Goal: Contribute content: Add original content to the website for others to see

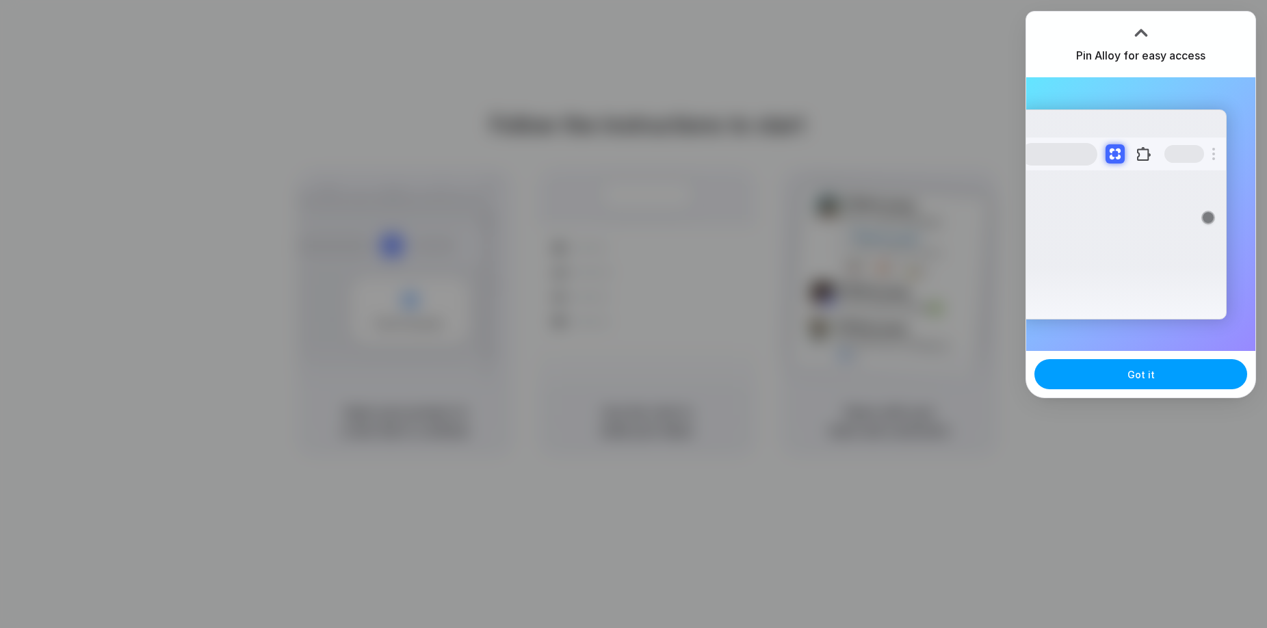
click at [1182, 380] on button "Got it" at bounding box center [1141, 374] width 213 height 30
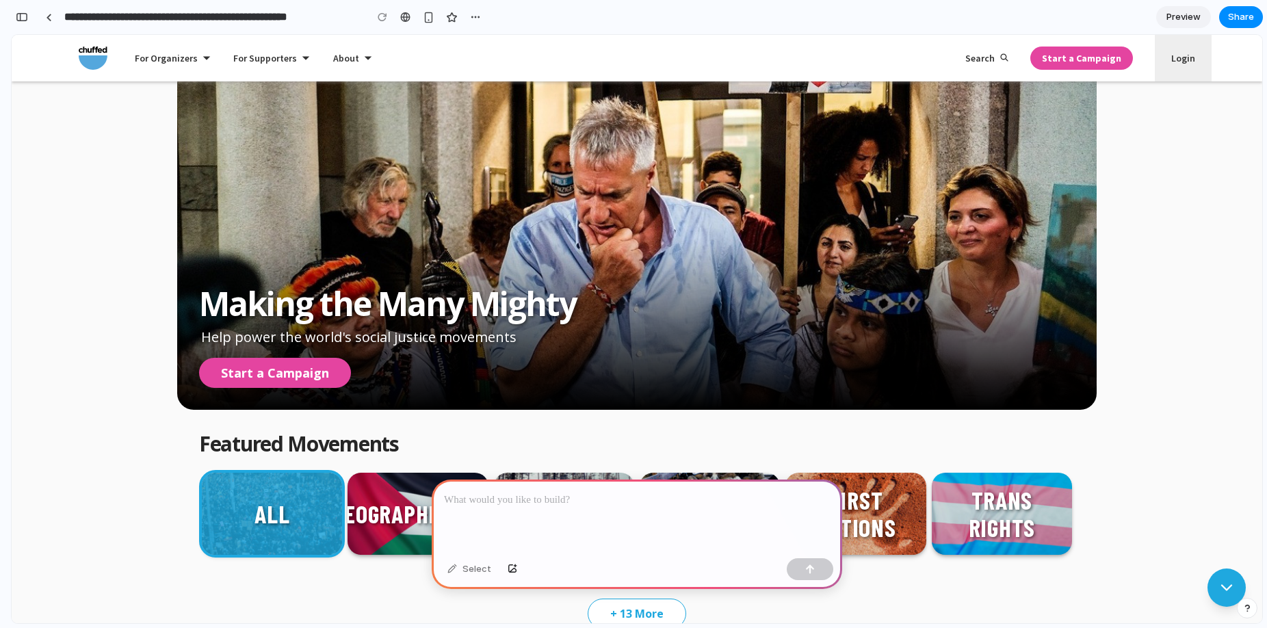
scroll to position [109, 0]
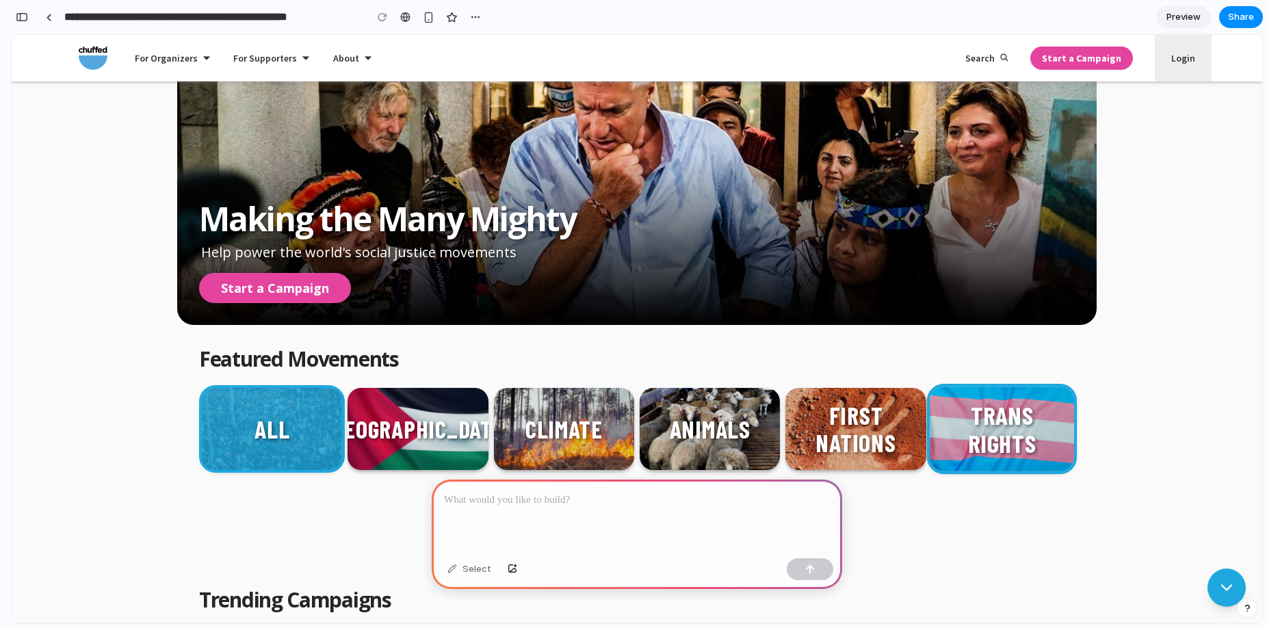
click at [1028, 415] on p "Trans Rights" at bounding box center [1002, 428] width 144 height 101
click at [31, 19] on button "button" at bounding box center [22, 17] width 22 height 22
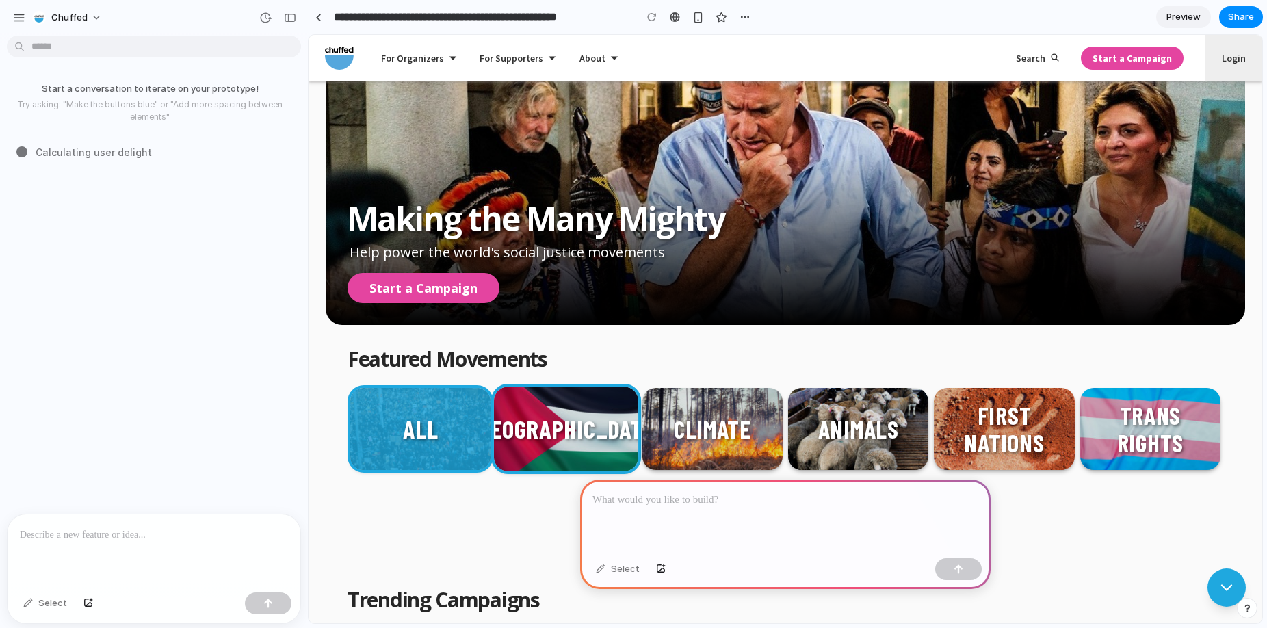
click at [564, 423] on p "[GEOGRAPHIC_DATA]" at bounding box center [567, 428] width 238 height 73
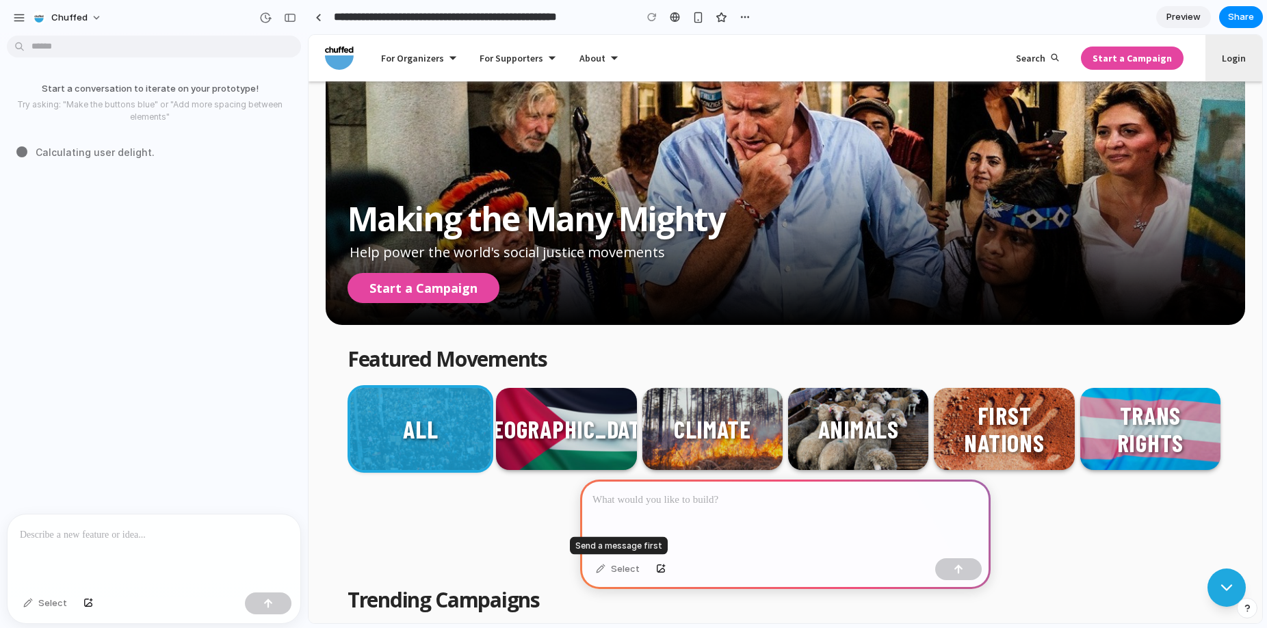
click at [614, 571] on div "Select" at bounding box center [617, 569] width 57 height 22
click at [600, 569] on div "Select" at bounding box center [617, 569] width 57 height 22
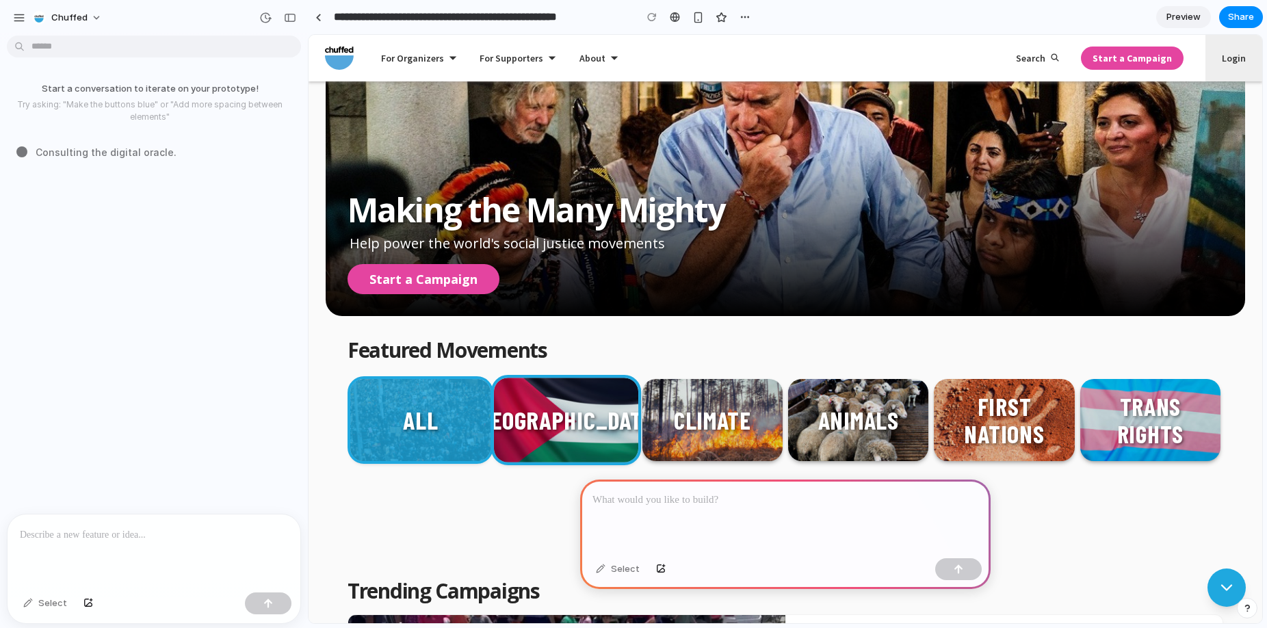
scroll to position [123, 0]
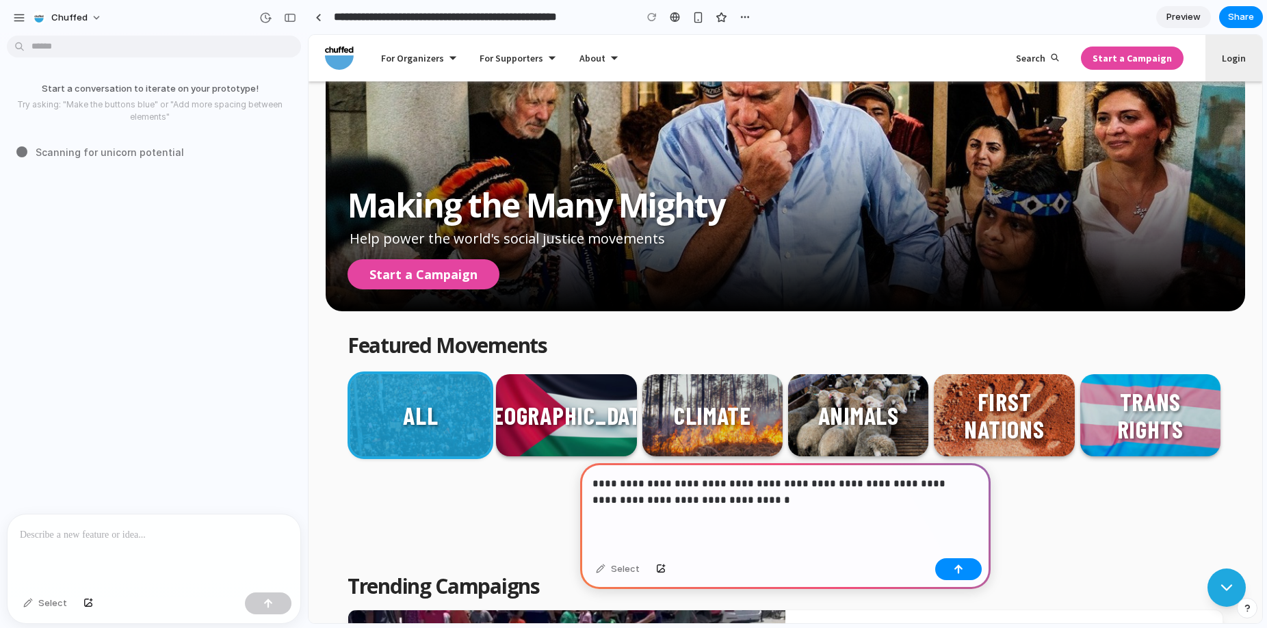
click at [621, 495] on p "**********" at bounding box center [783, 492] width 380 height 33
click at [774, 497] on p "**********" at bounding box center [783, 492] width 380 height 33
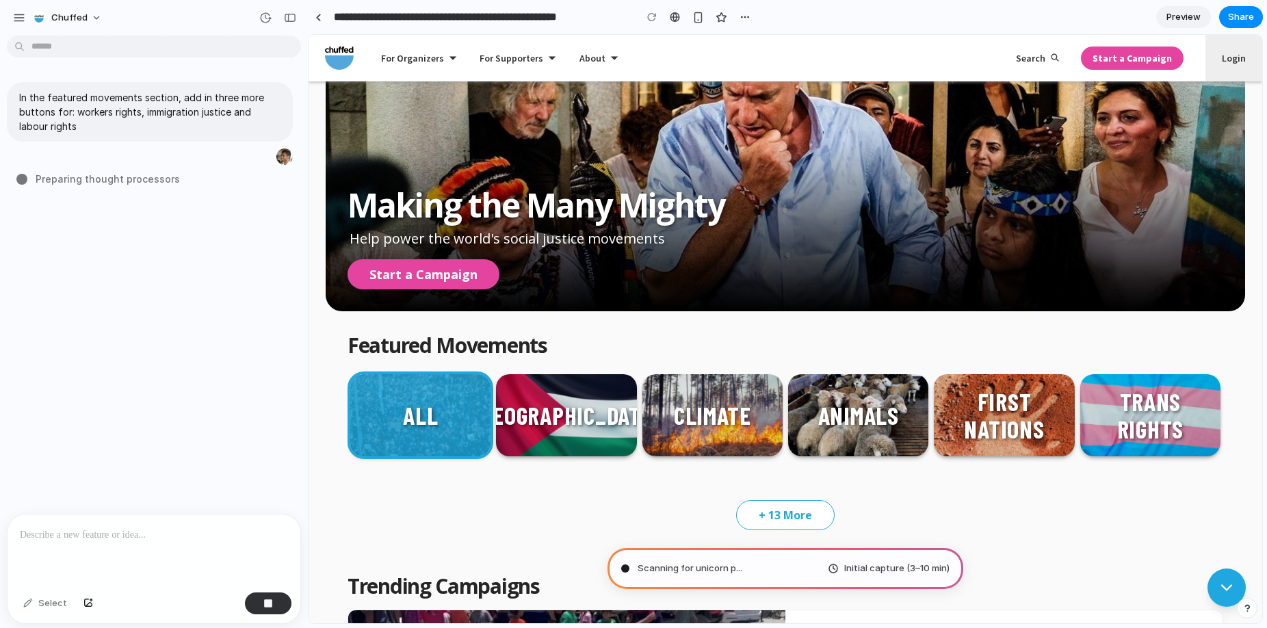
type input "**********"
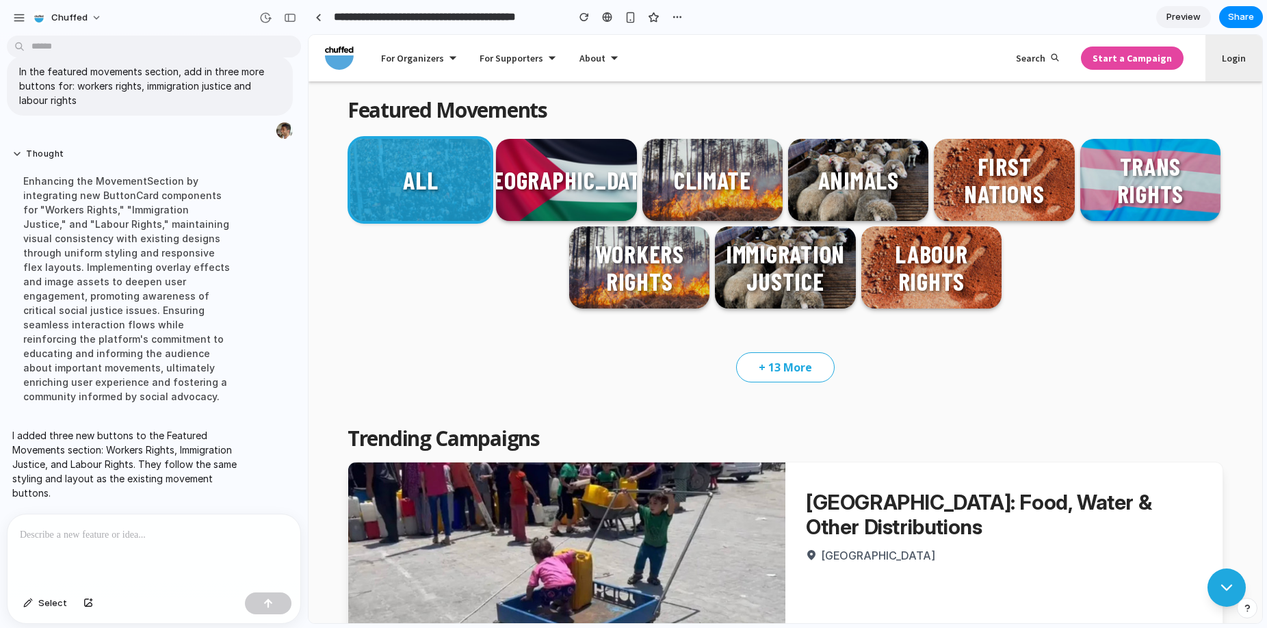
scroll to position [353, 0]
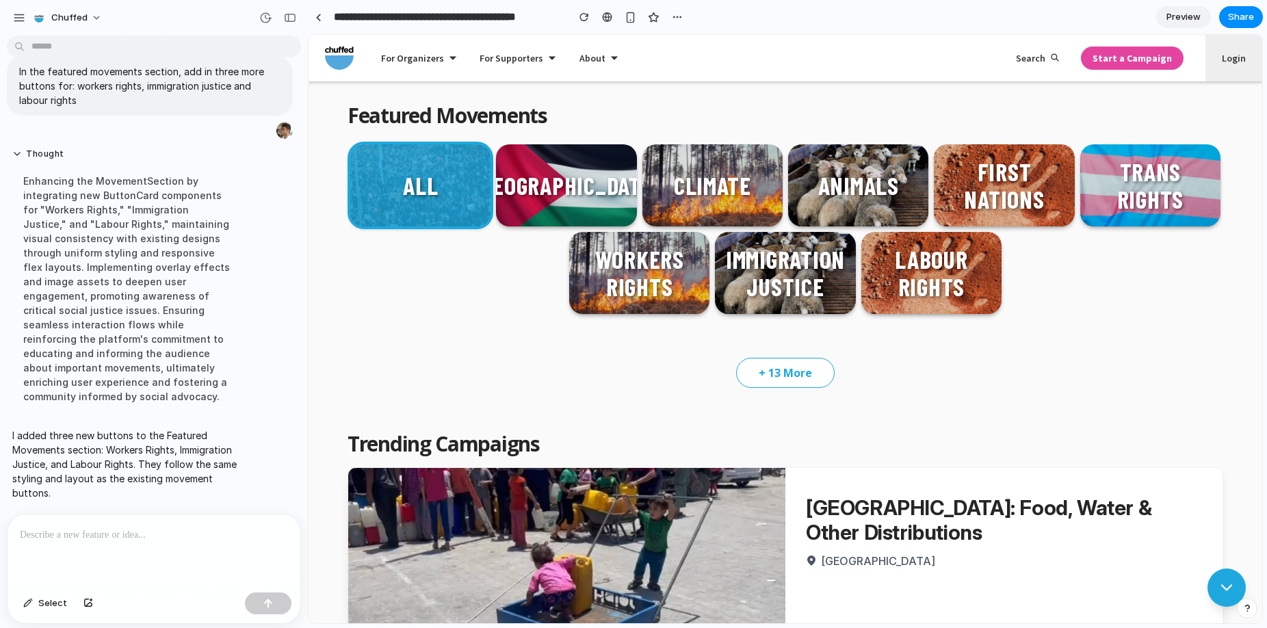
click at [127, 532] on p at bounding box center [154, 535] width 268 height 16
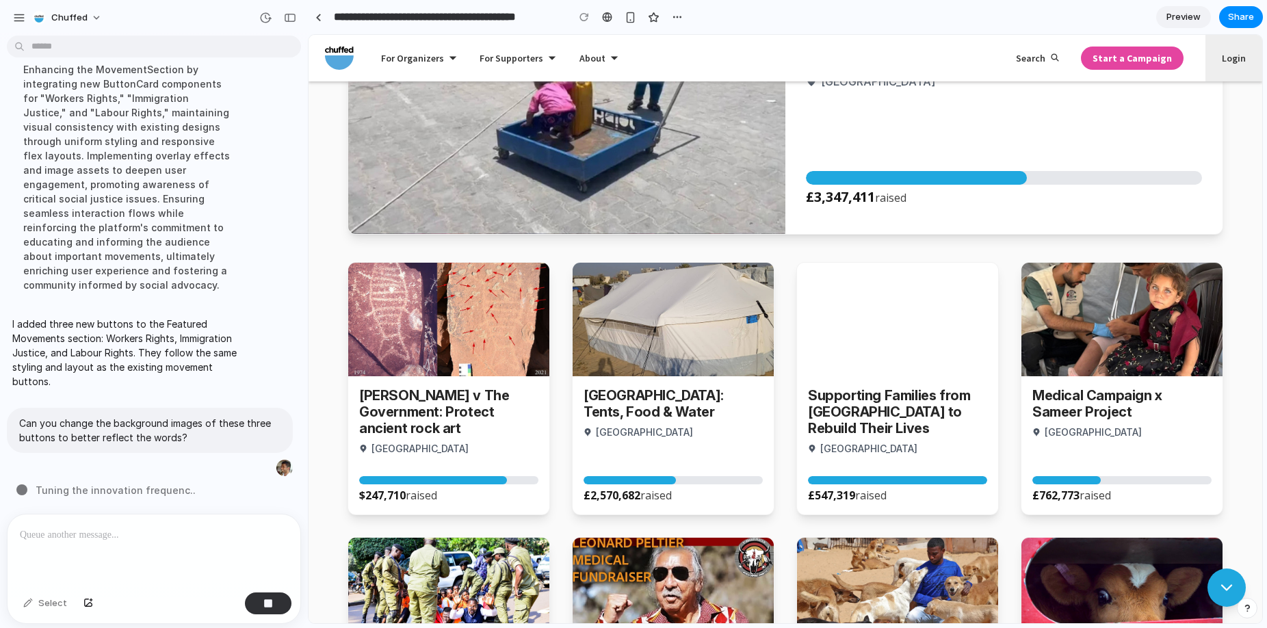
scroll to position [204, 0]
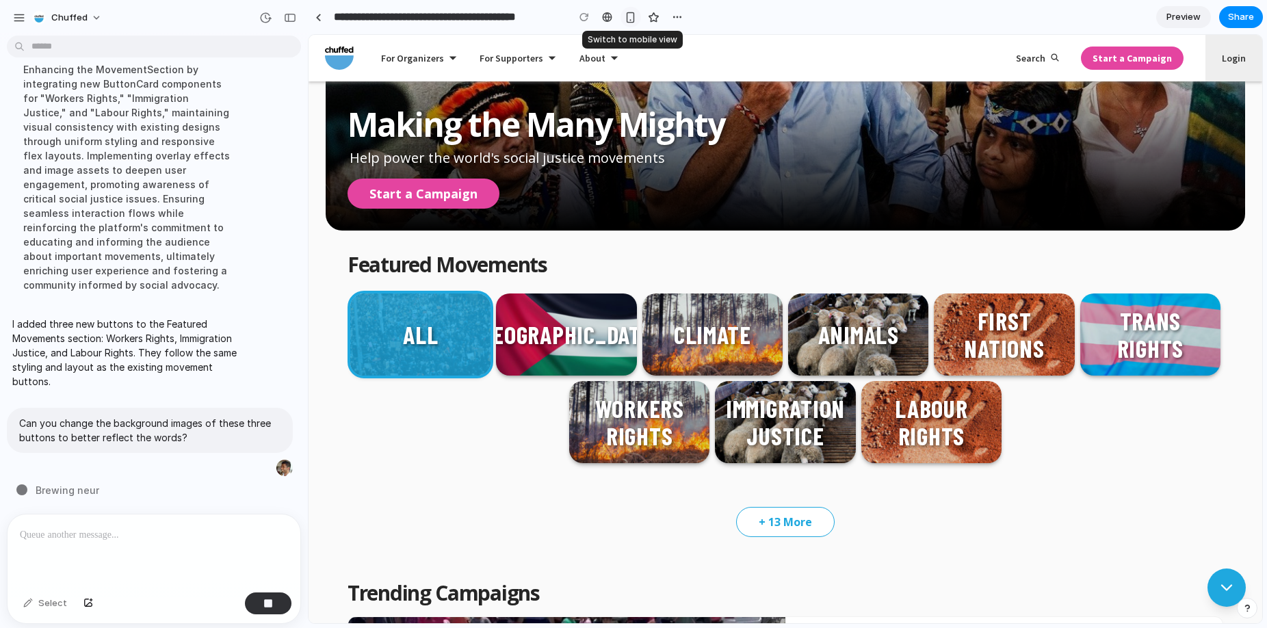
click at [634, 14] on div "button" at bounding box center [631, 18] width 12 height 12
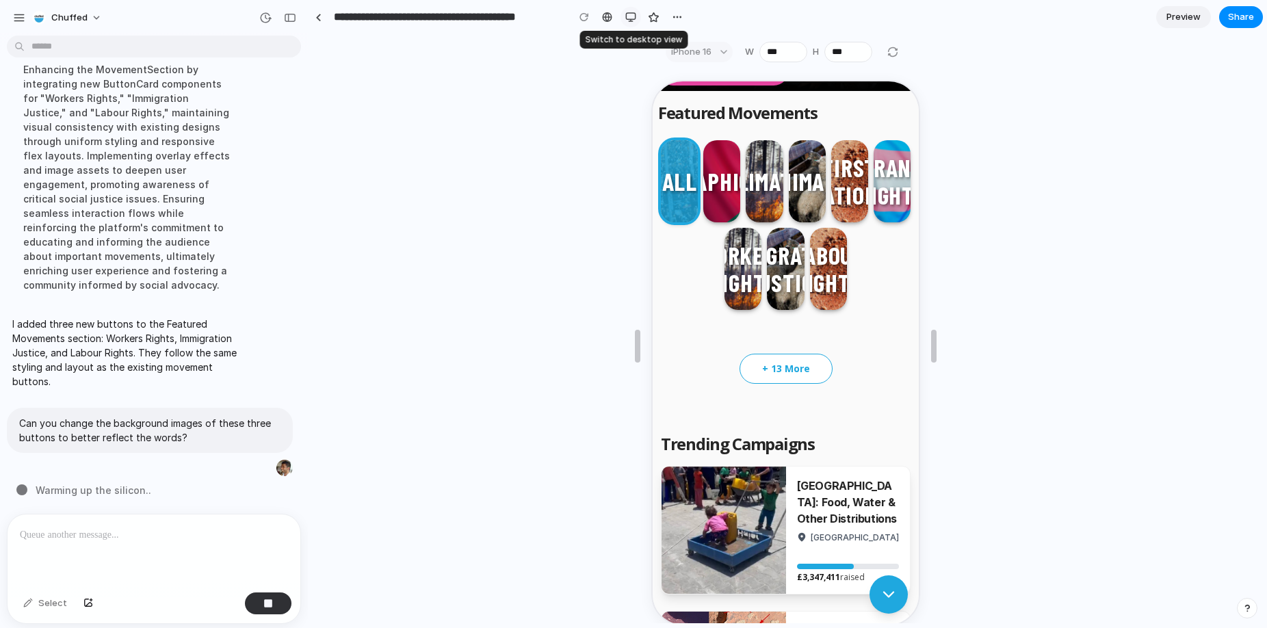
click at [635, 13] on div "button" at bounding box center [630, 17] width 11 height 11
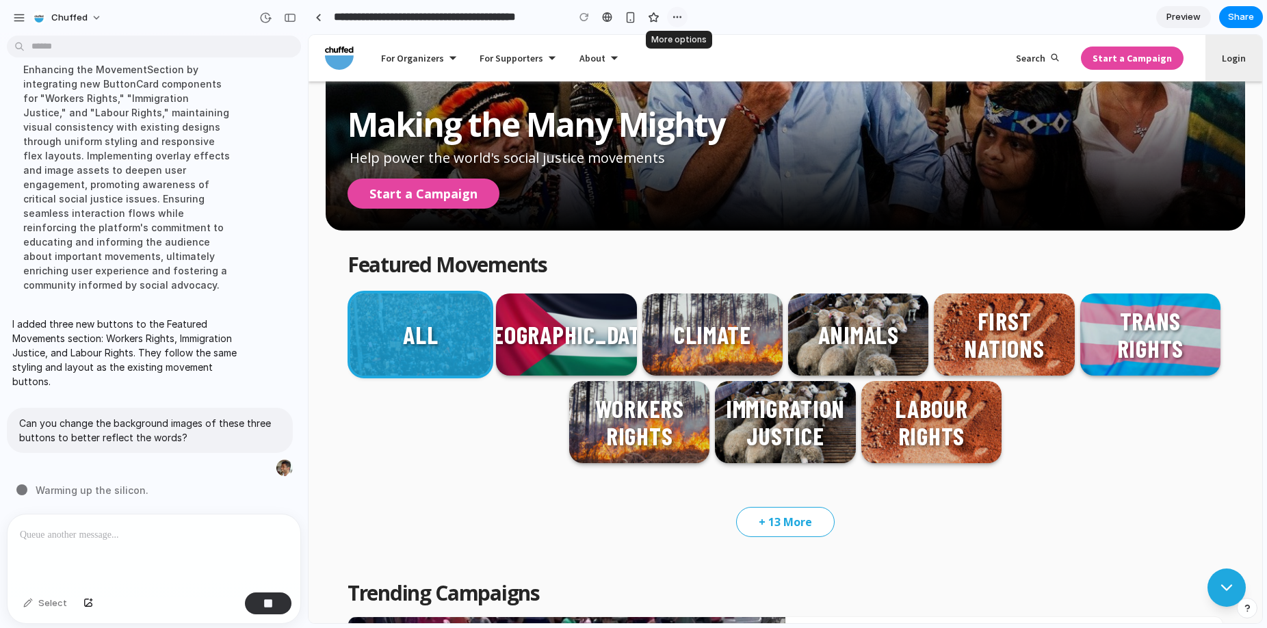
click at [672, 14] on div "button" at bounding box center [677, 17] width 11 height 11
click at [672, 14] on div "Duplicate Delete" at bounding box center [633, 314] width 1267 height 628
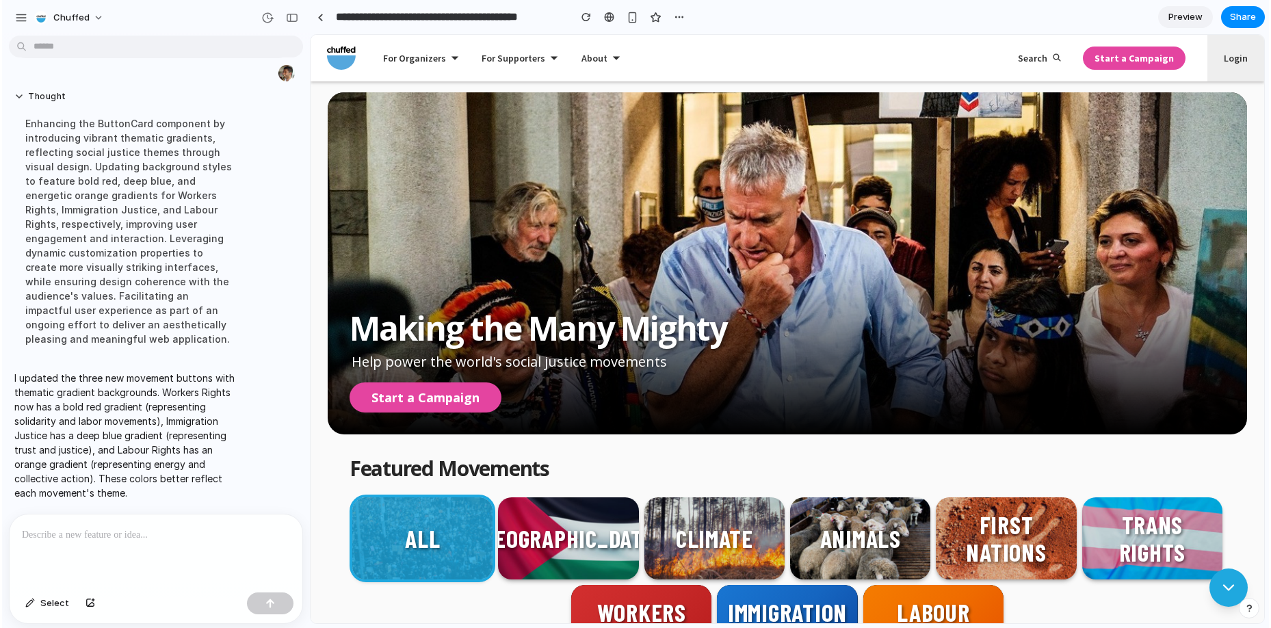
scroll to position [123, 0]
